Goal: Task Accomplishment & Management: Manage account settings

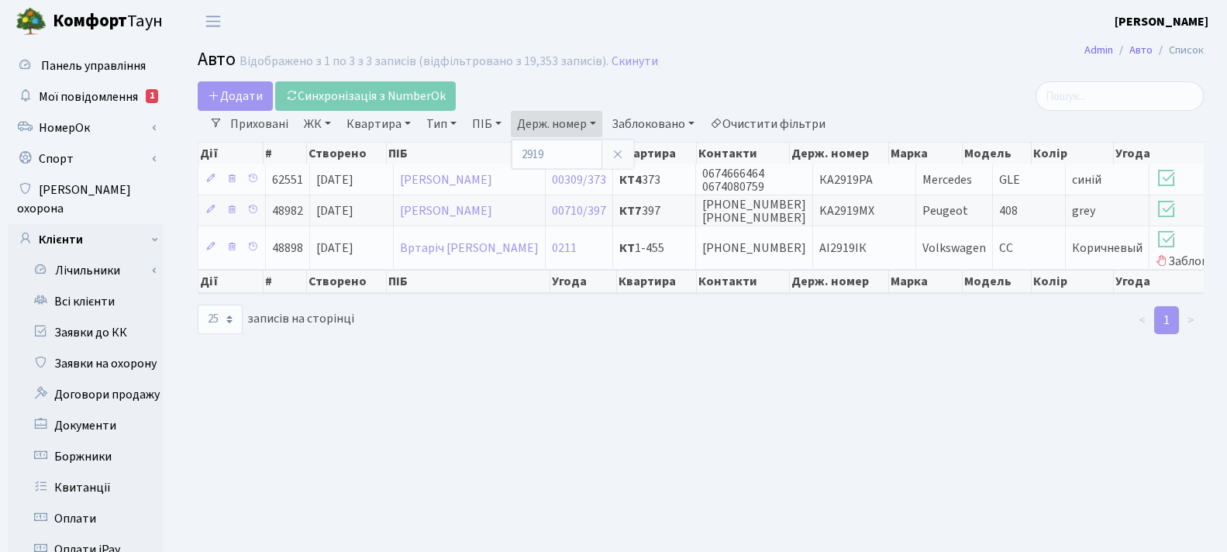
select select "25"
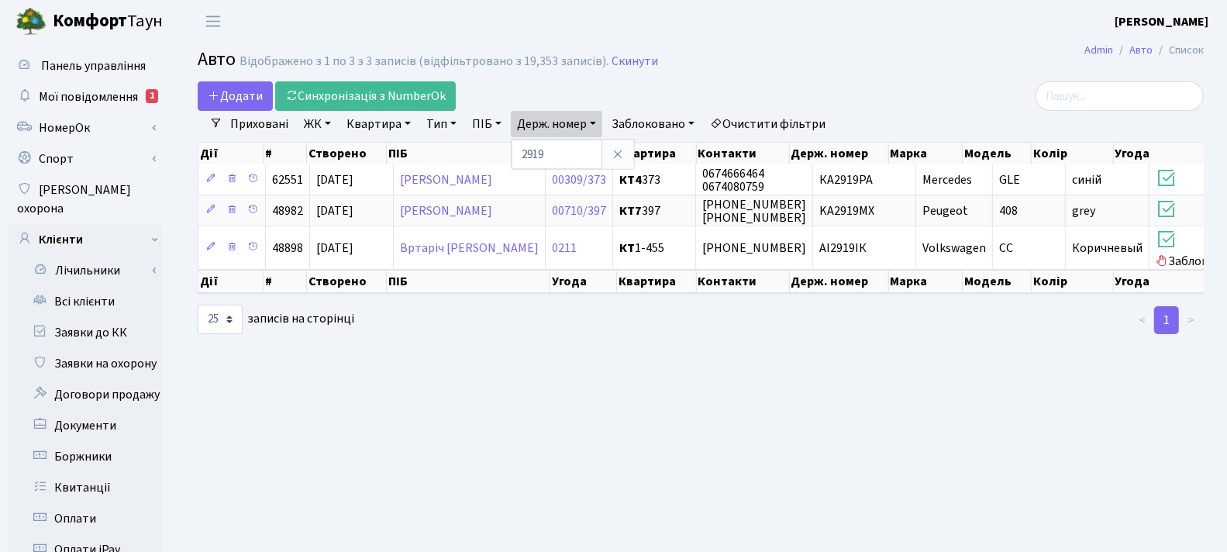
click at [579, 151] on input "2919" at bounding box center [556, 153] width 91 height 29
type input "АН1806НХ"
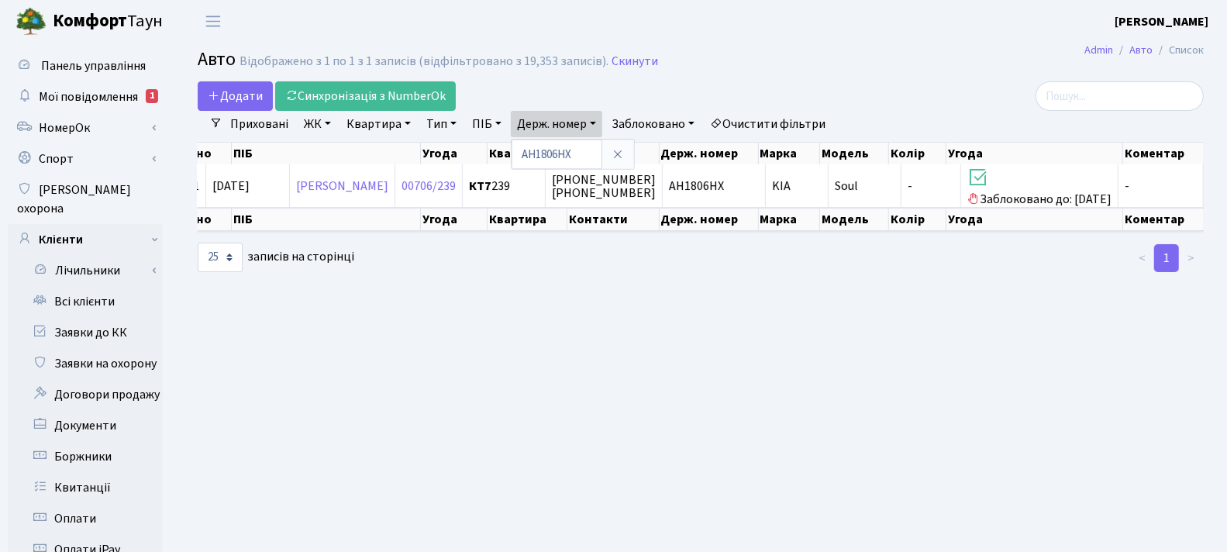
scroll to position [0, 168]
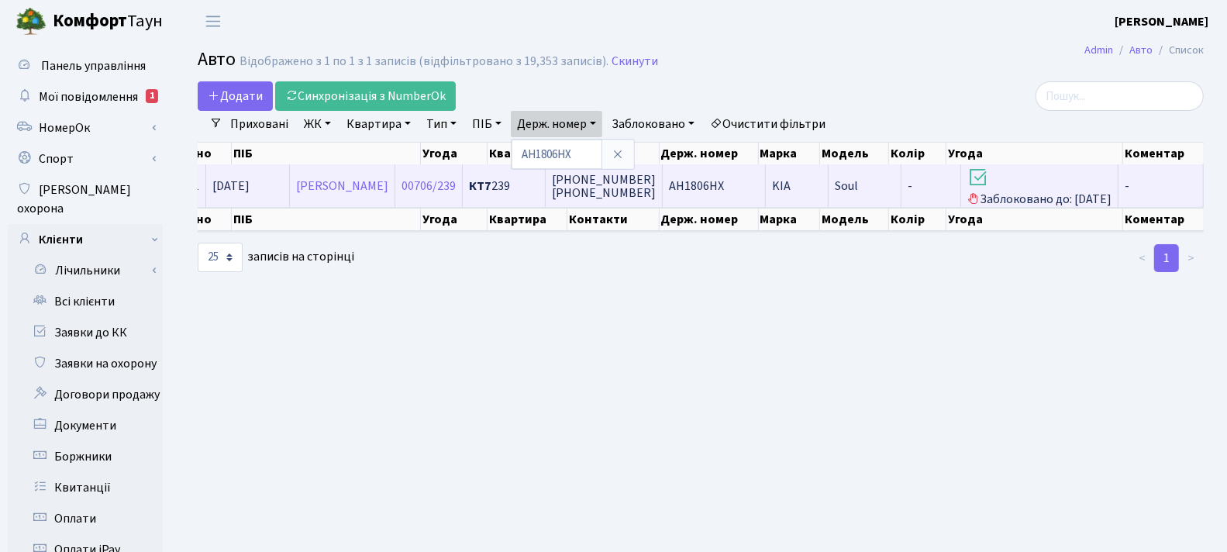
click at [1045, 184] on h3 at bounding box center [1039, 179] width 144 height 26
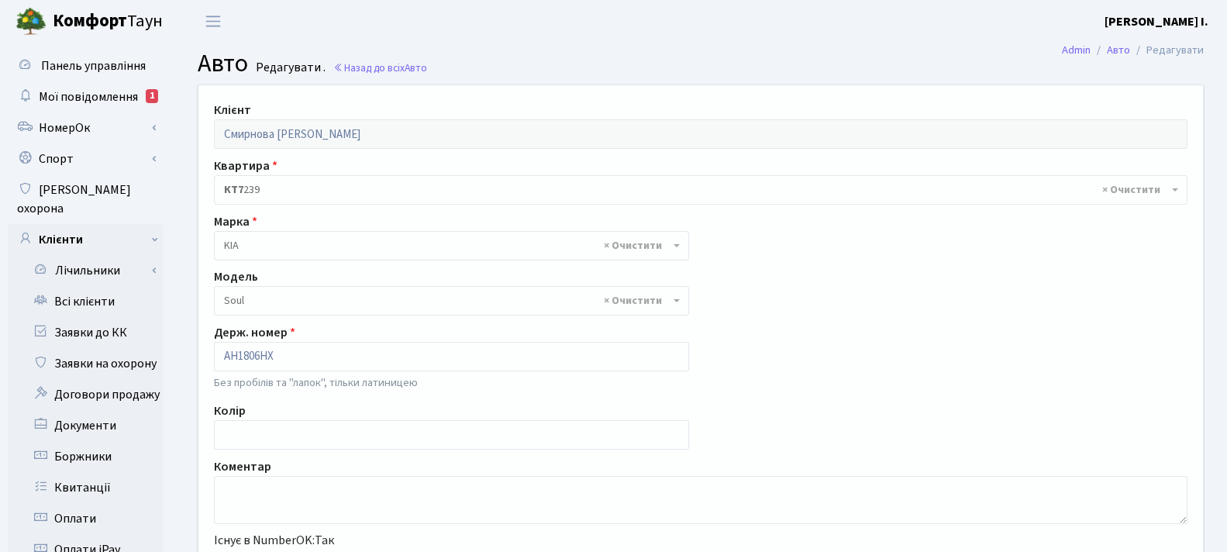
select select "1182"
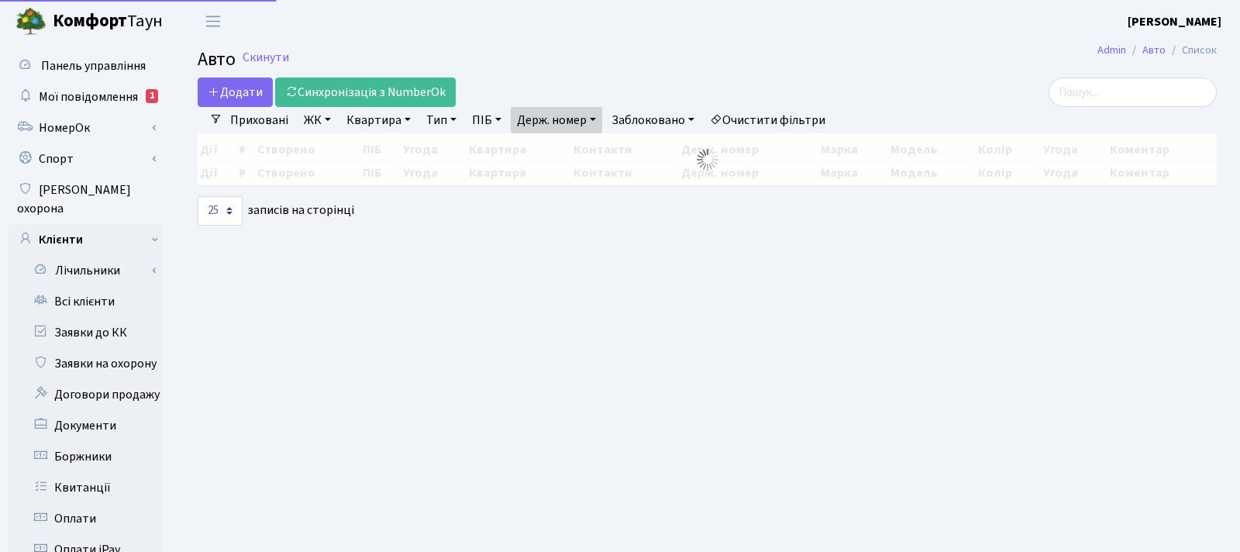
select select "25"
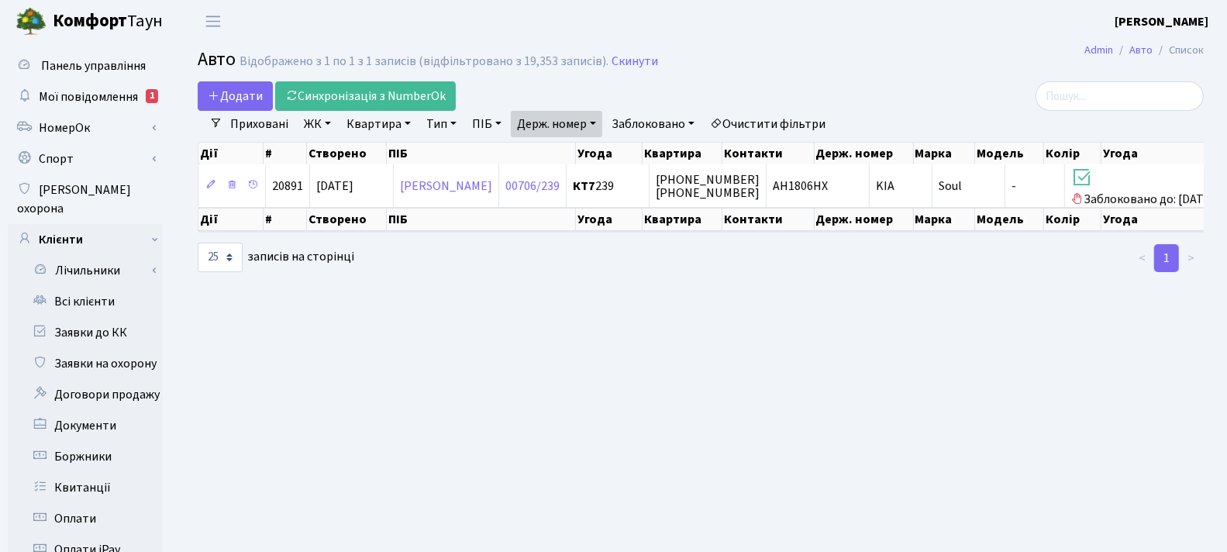
scroll to position [0, 155]
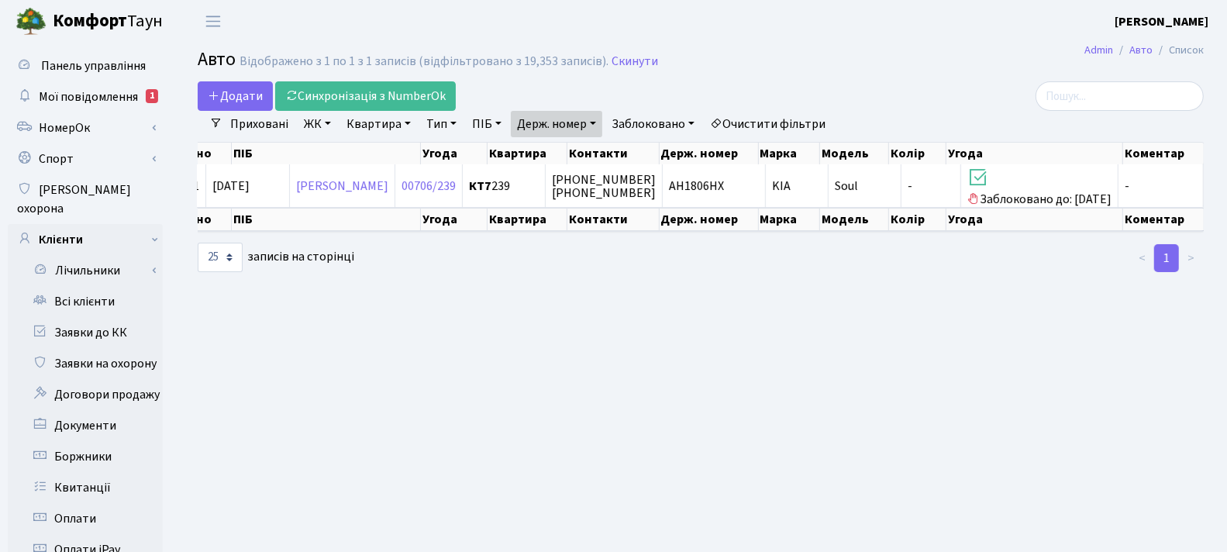
click at [810, 122] on link "Очистити фільтри" at bounding box center [768, 124] width 128 height 26
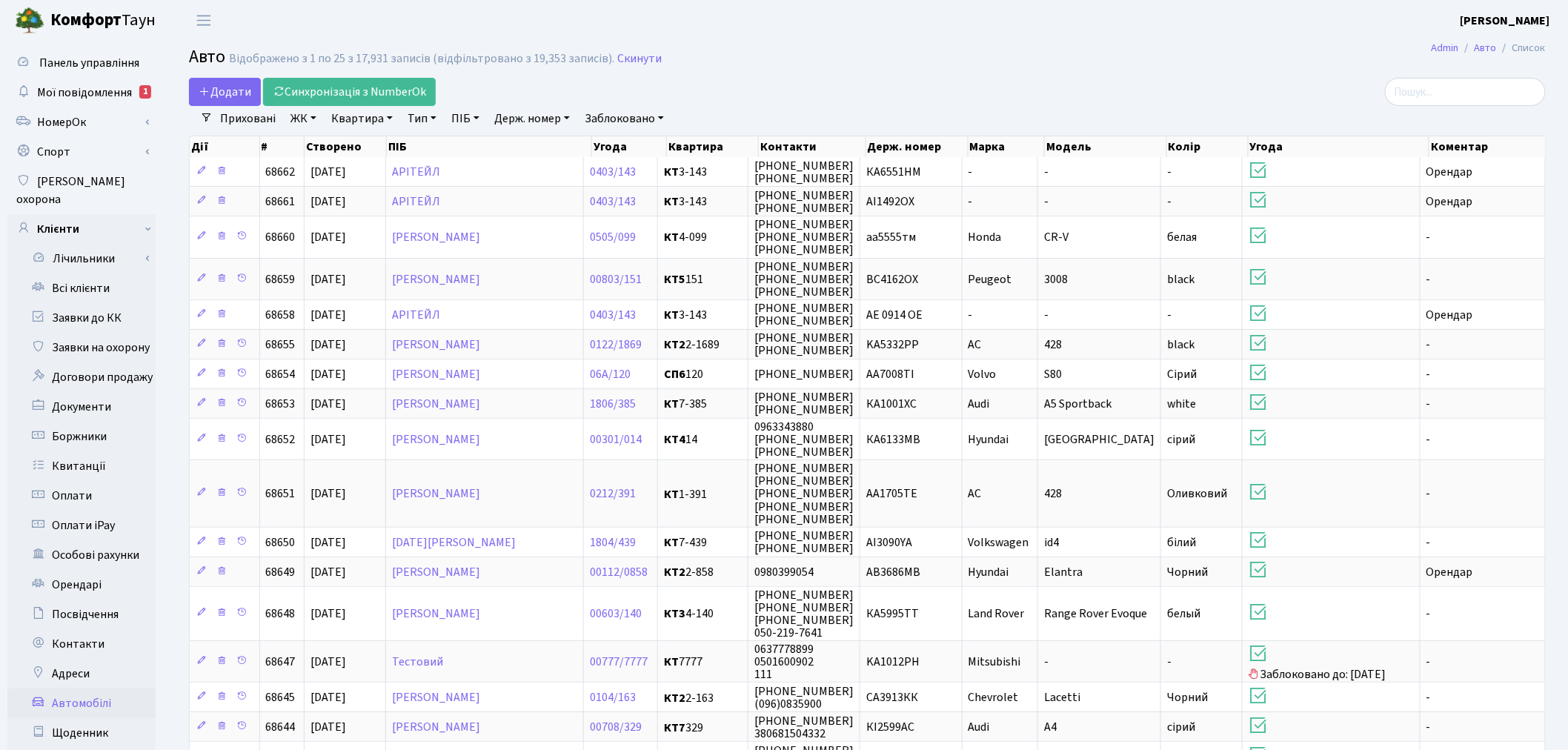
click at [510, 117] on link "Держ. номер" at bounding box center [532, 119] width 87 height 25
click at [520, 142] on input "text" at bounding box center [532, 146] width 87 height 28
type input "7860"
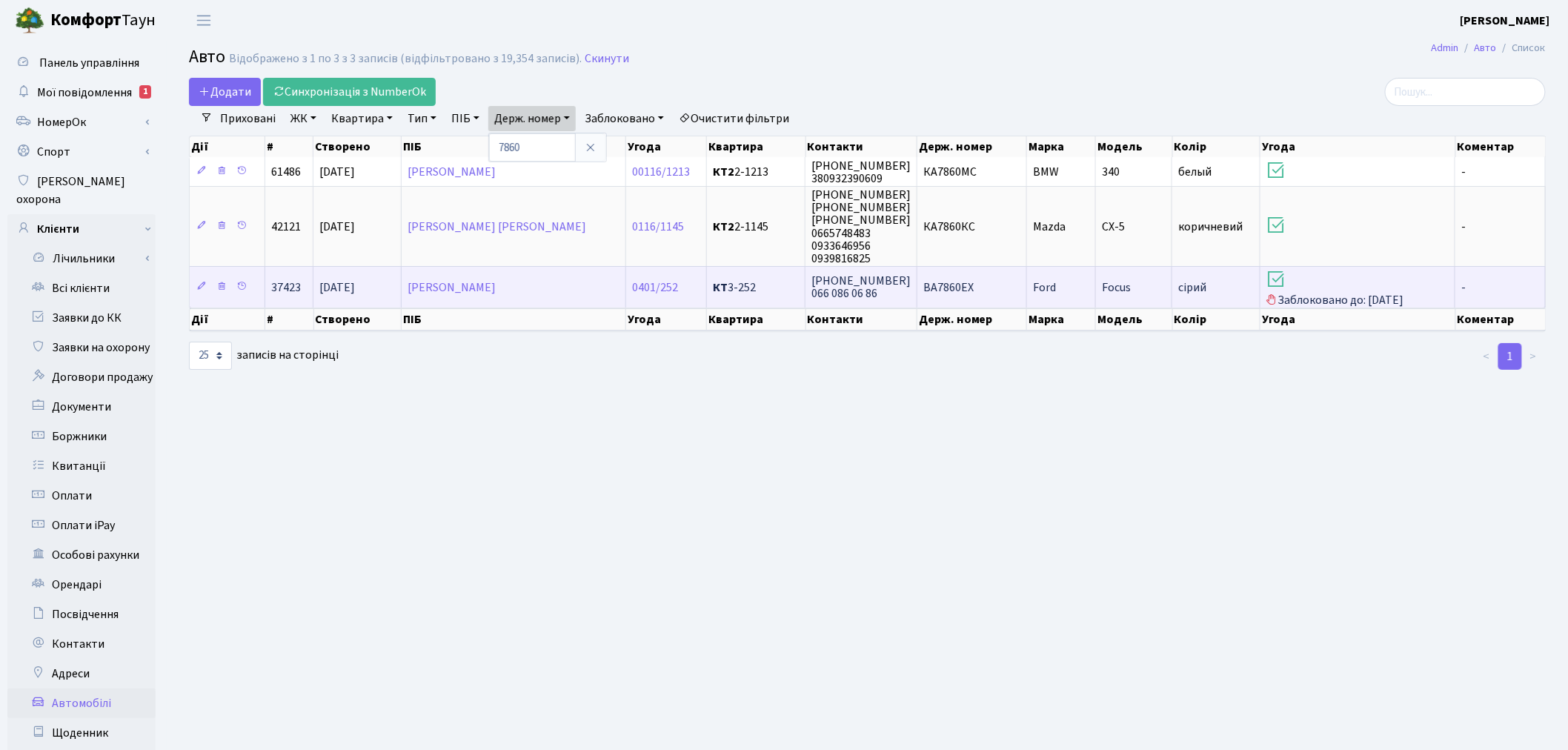
click at [942, 292] on span "ВА7860ЕХ" at bounding box center [948, 287] width 51 height 16
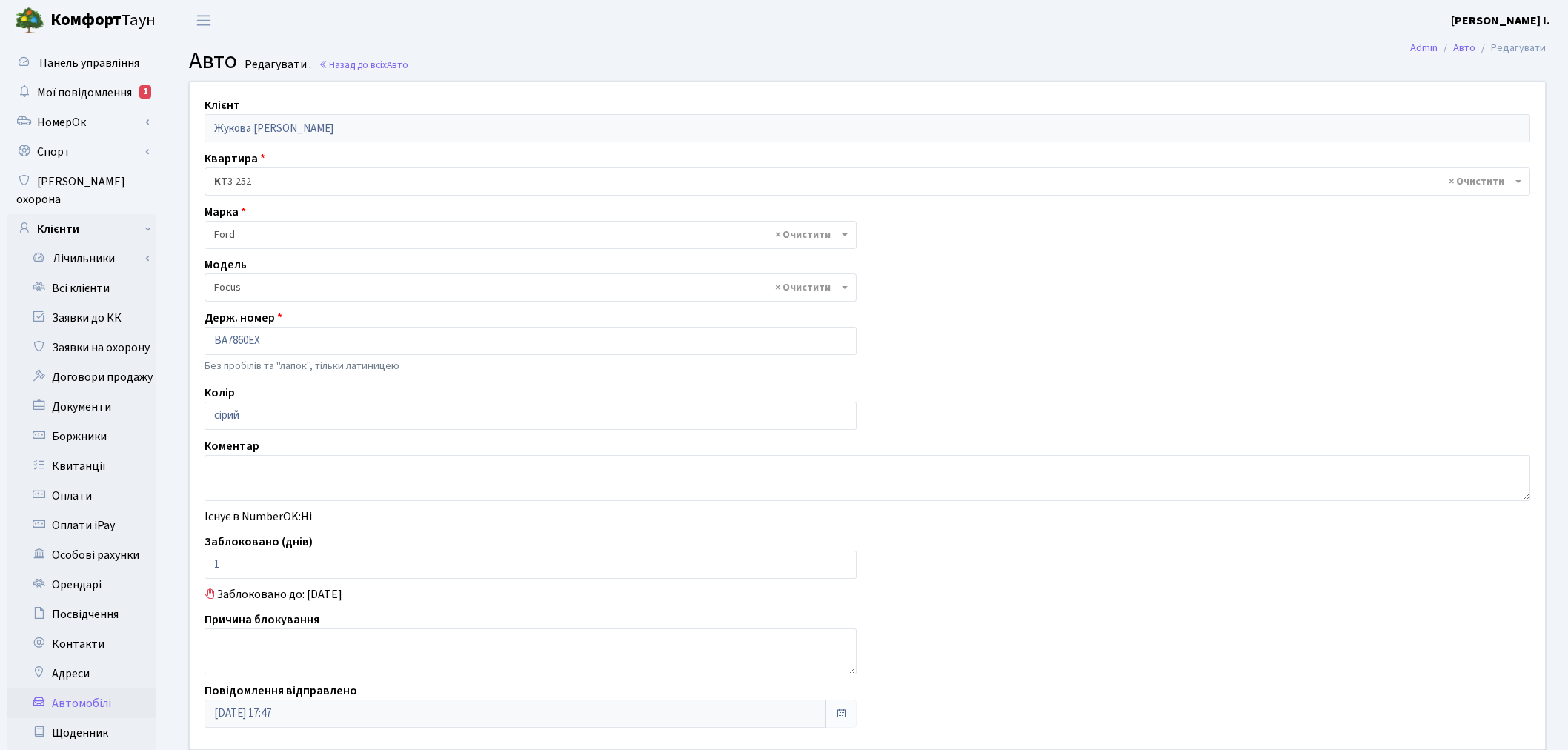
select select "781"
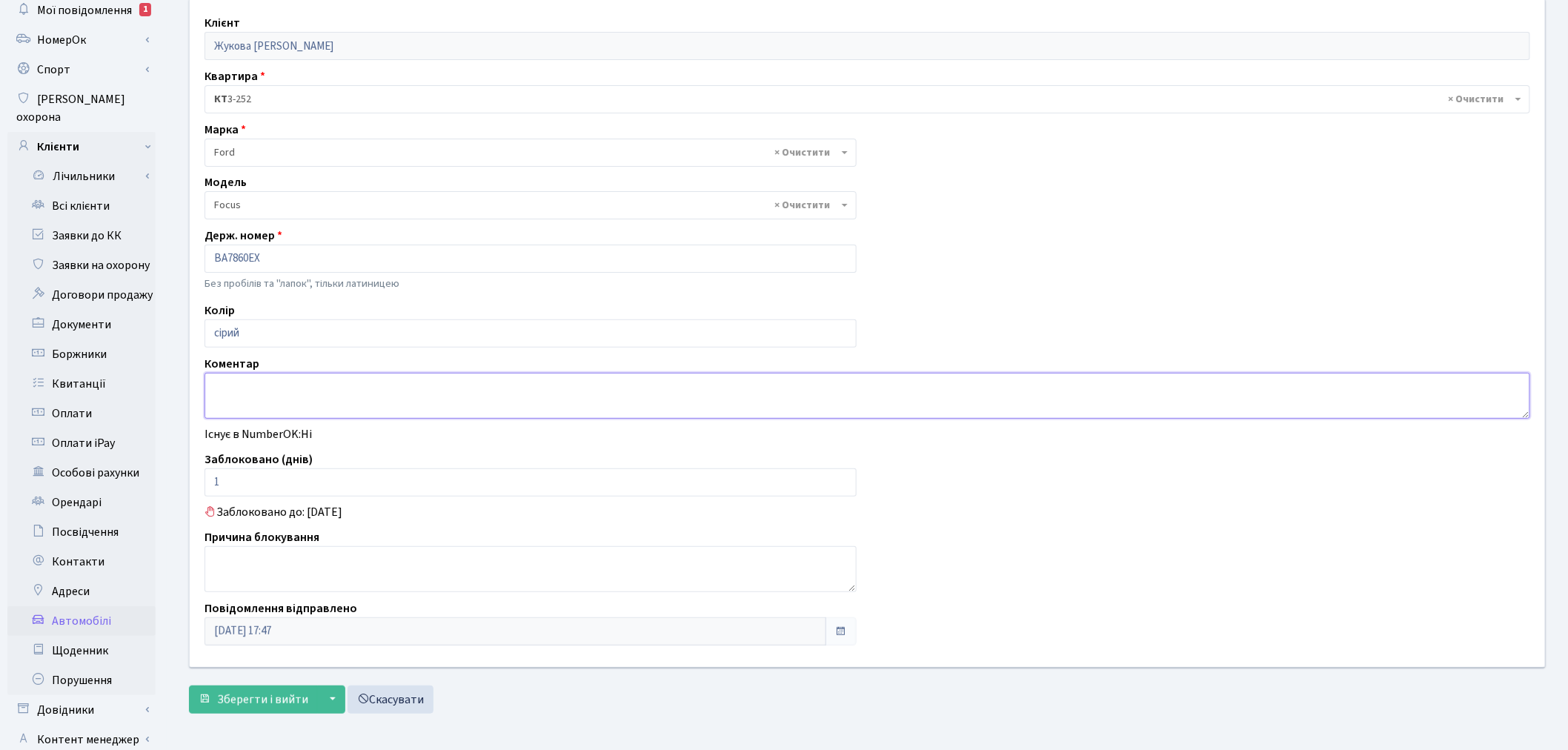
click at [281, 391] on textarea at bounding box center [867, 396] width 1325 height 46
type textarea "написали заяву"
drag, startPoint x: 222, startPoint y: 478, endPoint x: 211, endPoint y: 482, distance: 11.7
click at [212, 482] on input "1" at bounding box center [531, 482] width 652 height 28
type input "0"
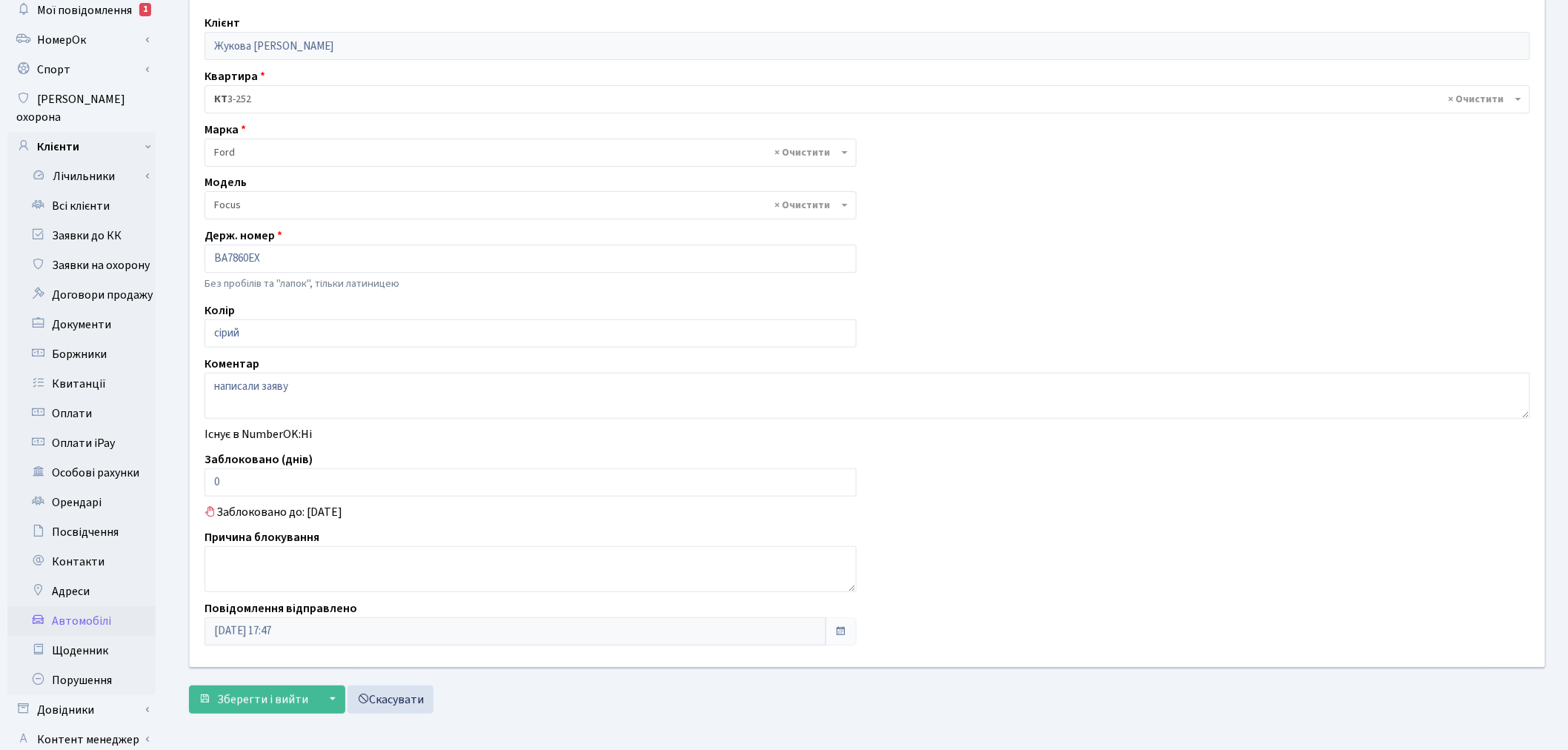
drag, startPoint x: 186, startPoint y: 571, endPoint x: 188, endPoint y: 654, distance: 83.0
drag, startPoint x: 188, startPoint y: 654, endPoint x: 248, endPoint y: 706, distance: 79.4
click at [248, 706] on span "Зберегти і вийти" at bounding box center [262, 699] width 91 height 16
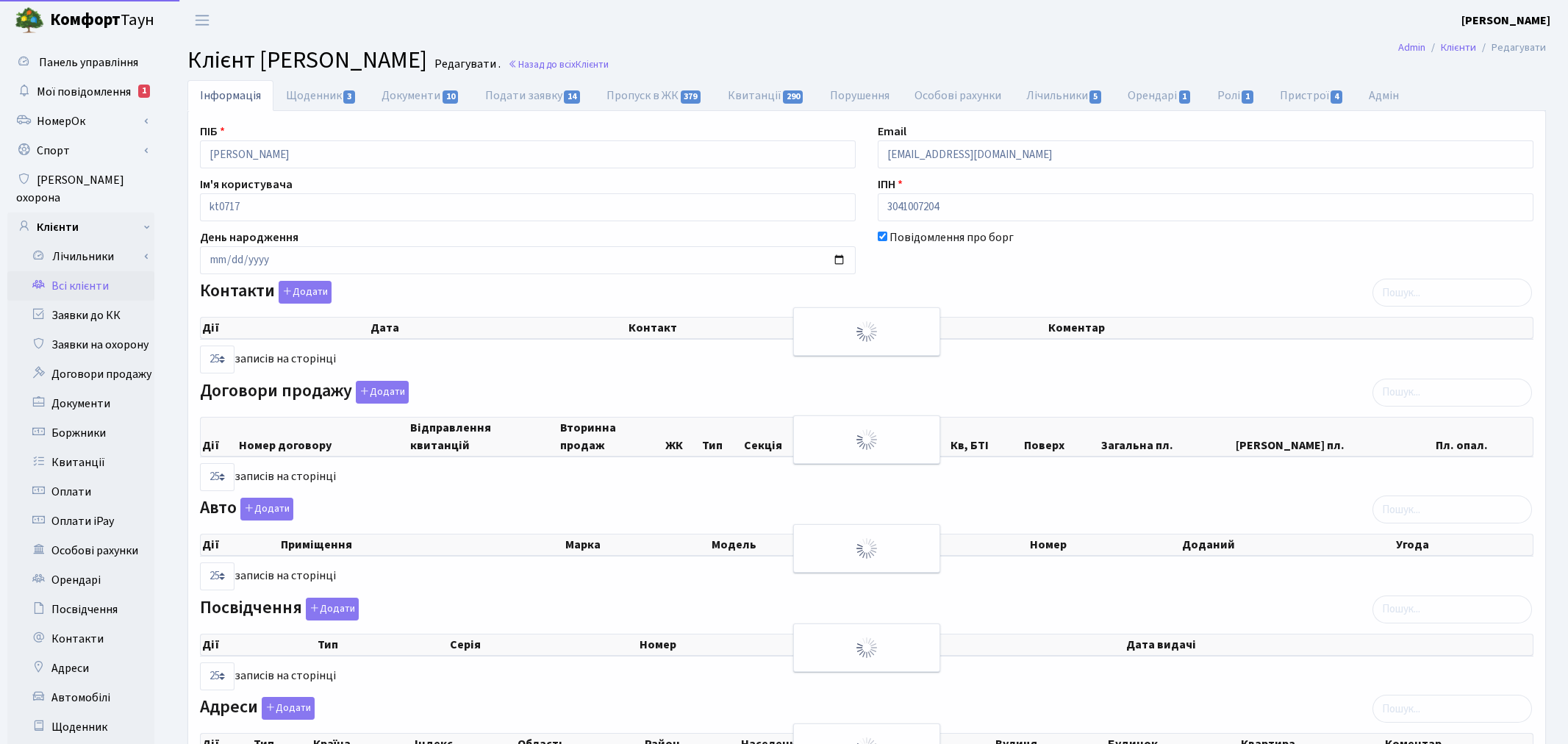
select select "25"
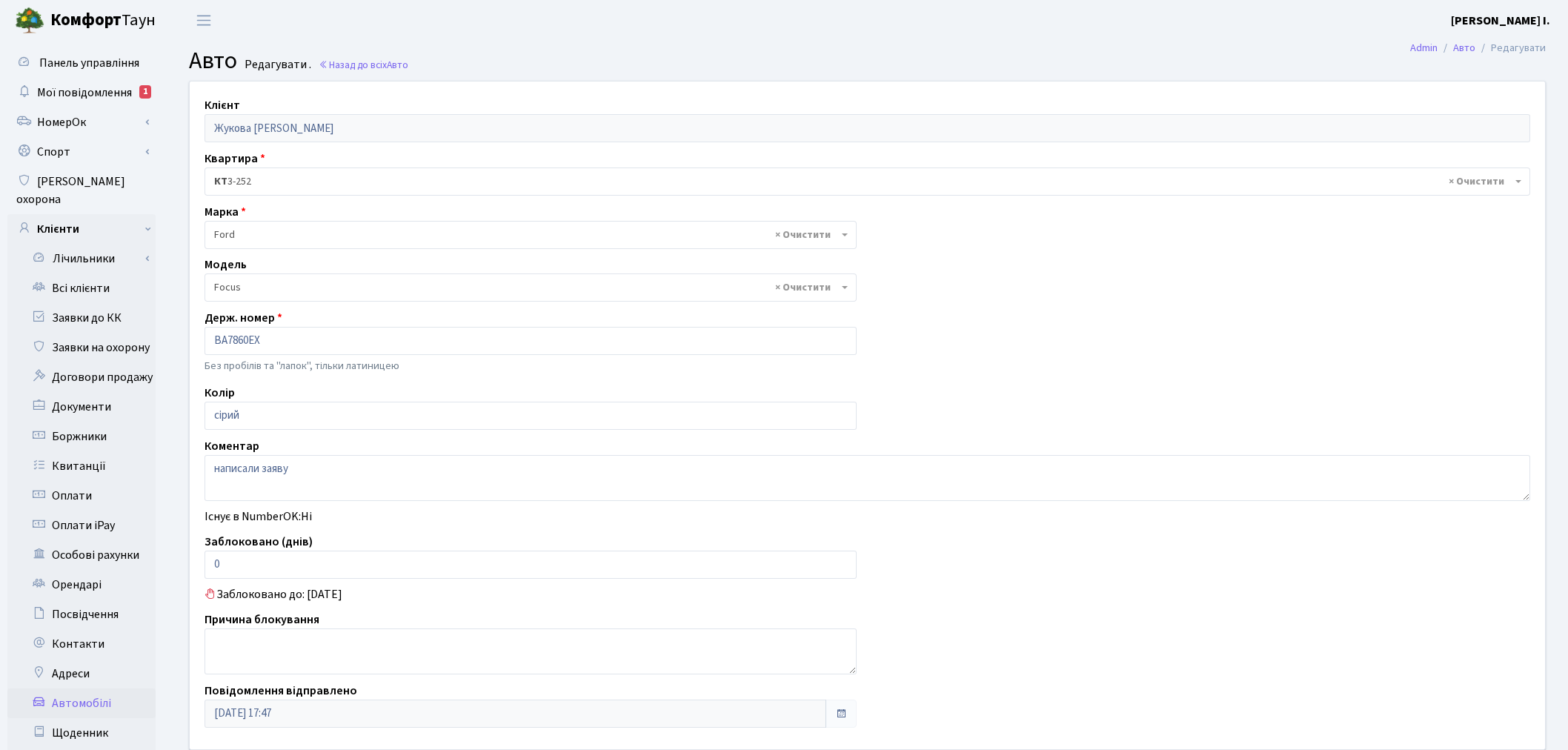
select select "781"
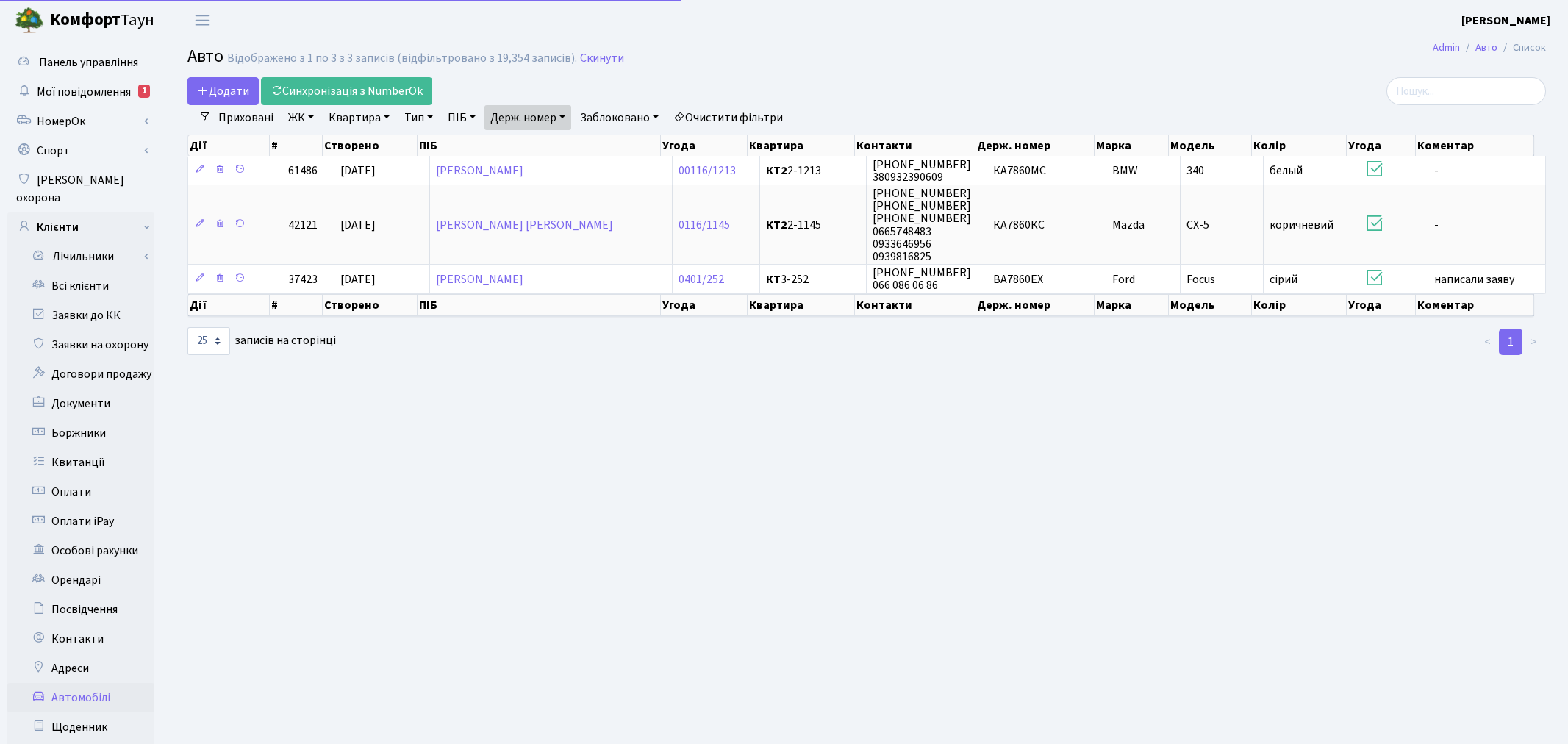
select select "25"
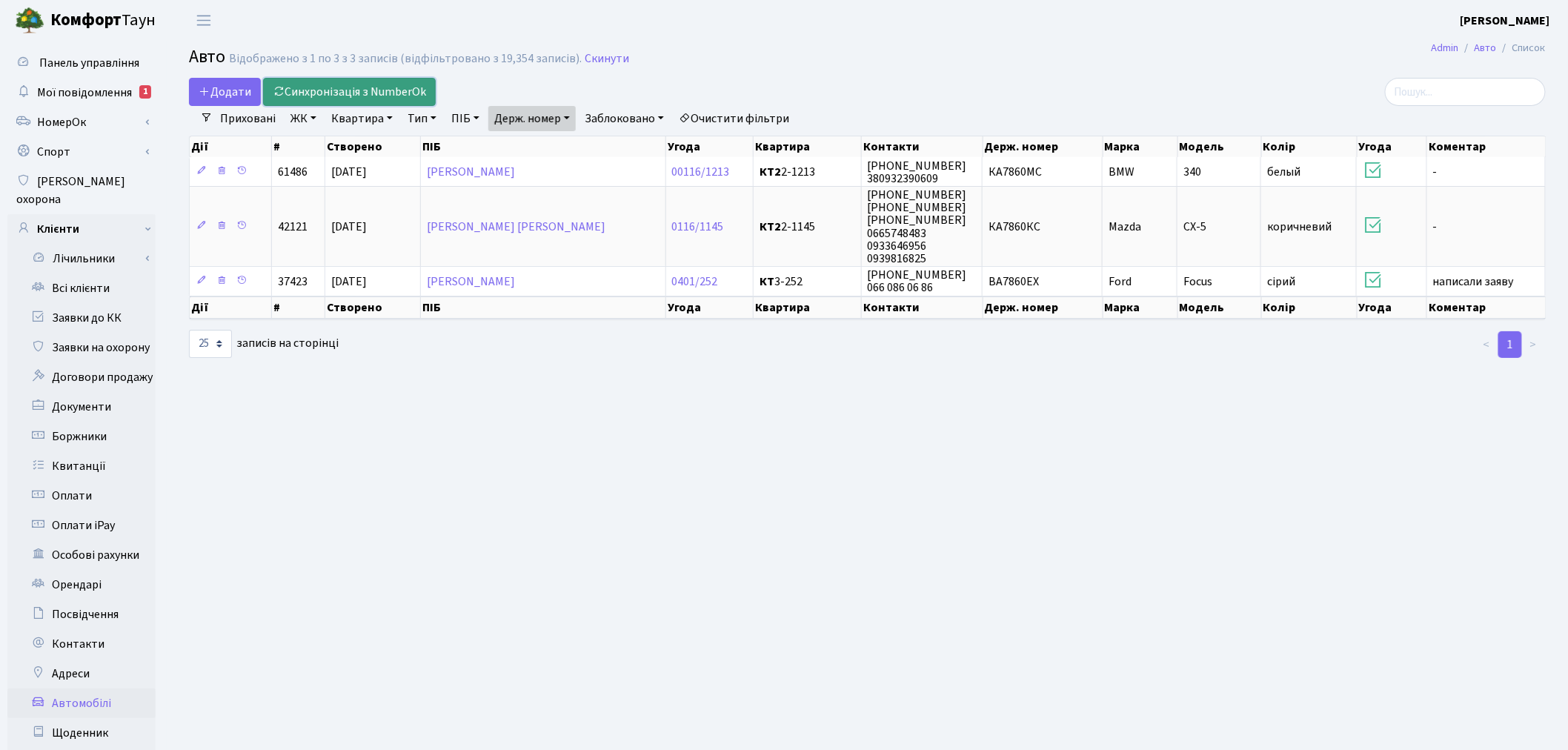
click at [359, 90] on link "Синхронізація з NumberOk" at bounding box center [349, 91] width 173 height 28
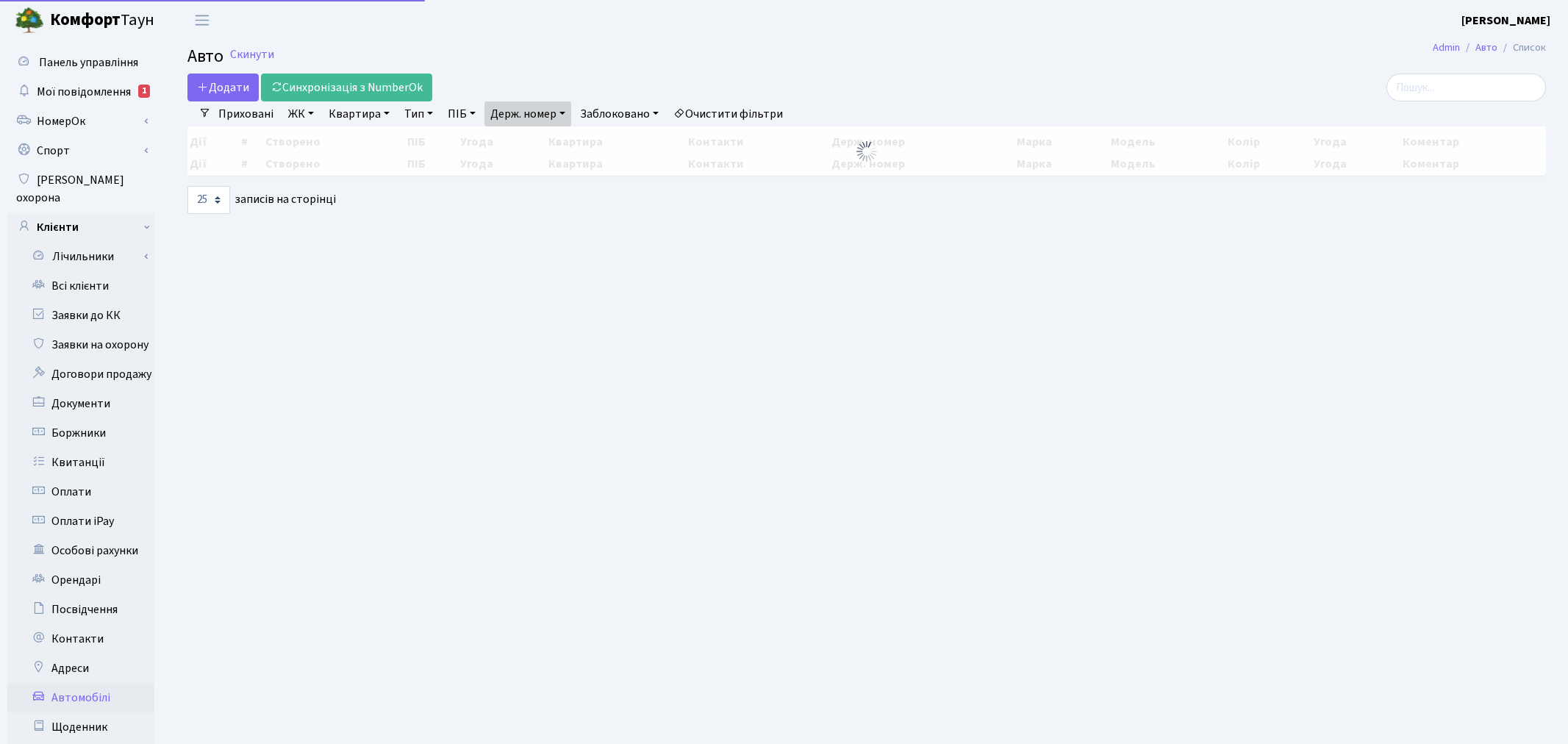
select select "25"
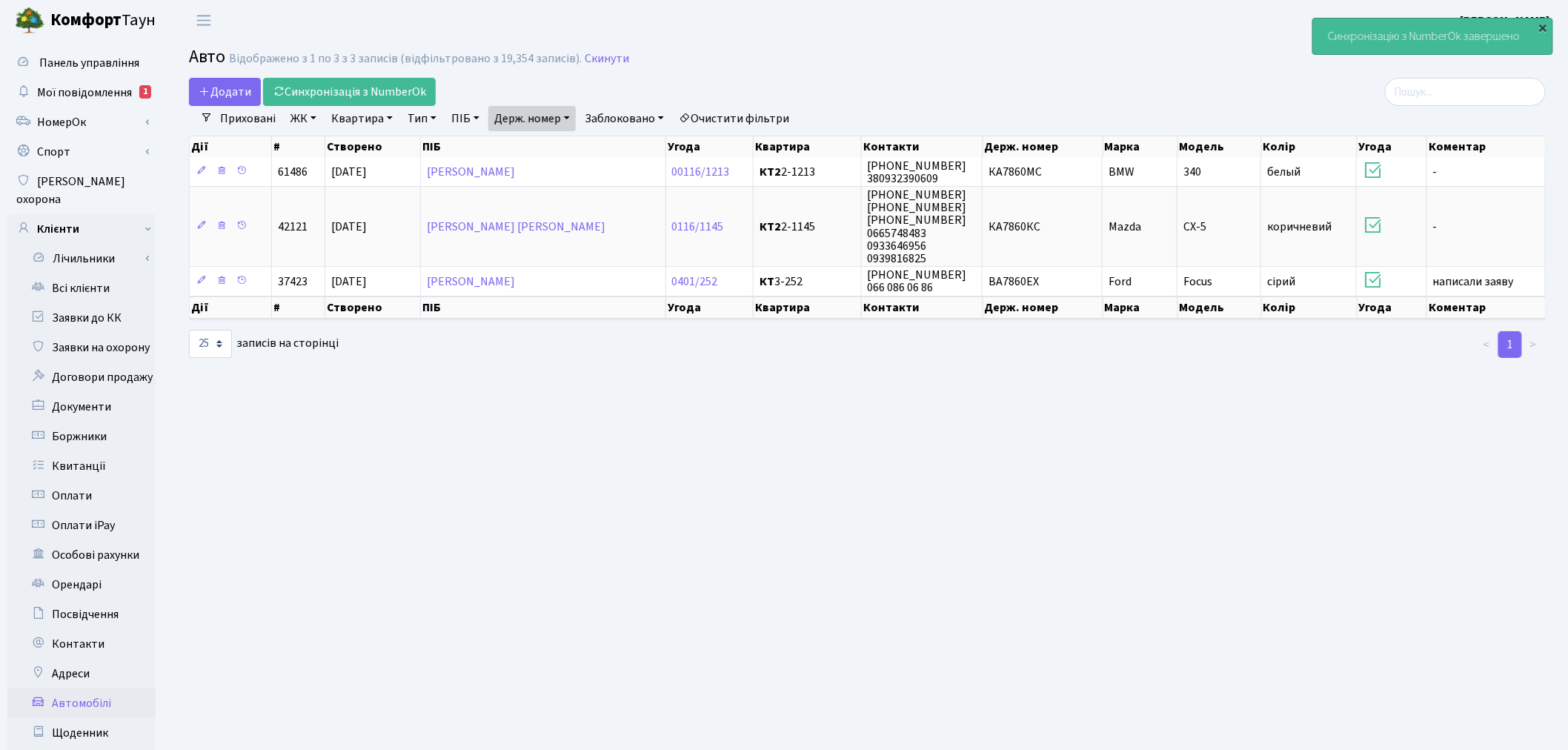
click at [1547, 25] on div "×" at bounding box center [1542, 27] width 14 height 14
click at [1299, 62] on h2 "Авто Відображено з 1 по 3 з 3 записів (відфільтровано з 19,354 записів). Скинути" at bounding box center [867, 59] width 1357 height 25
